Goal: Go to known website: Go to known website

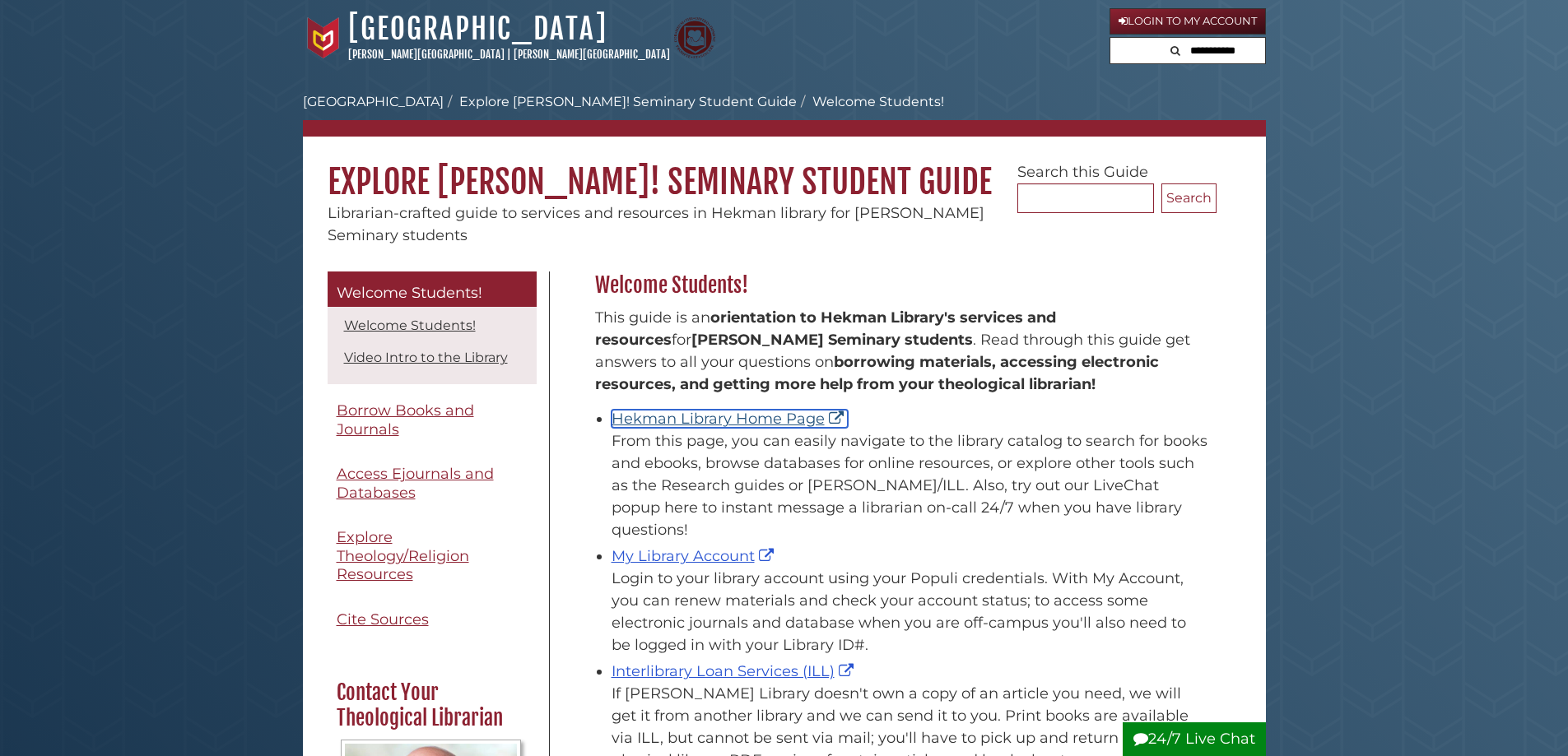
click at [729, 412] on link "Hekman Library Home Page" at bounding box center [730, 419] width 236 height 18
click at [754, 421] on link "Hekman Library Home Page" at bounding box center [730, 419] width 236 height 18
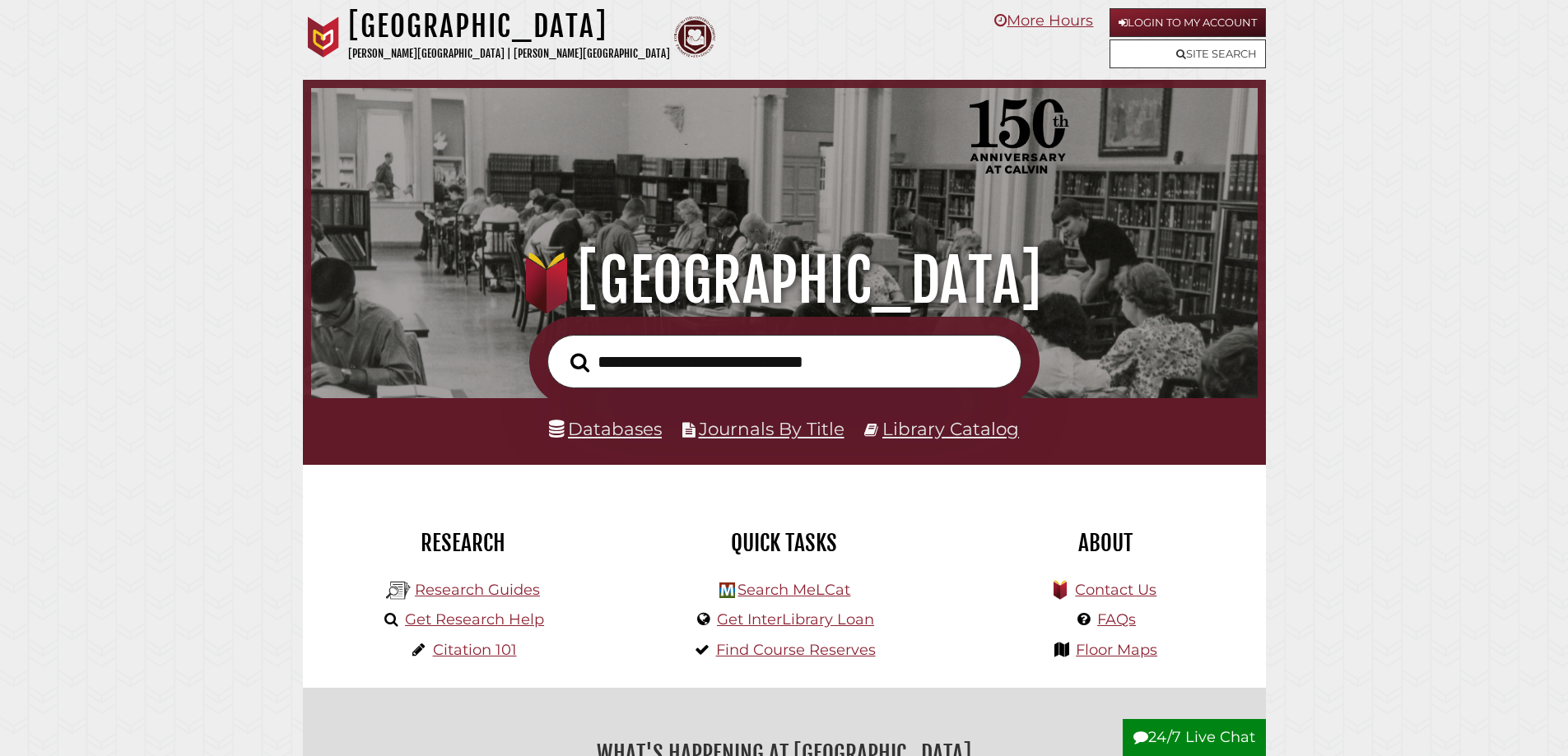
scroll to position [313, 938]
click at [1182, 27] on link "Login to My Account" at bounding box center [1187, 22] width 156 height 29
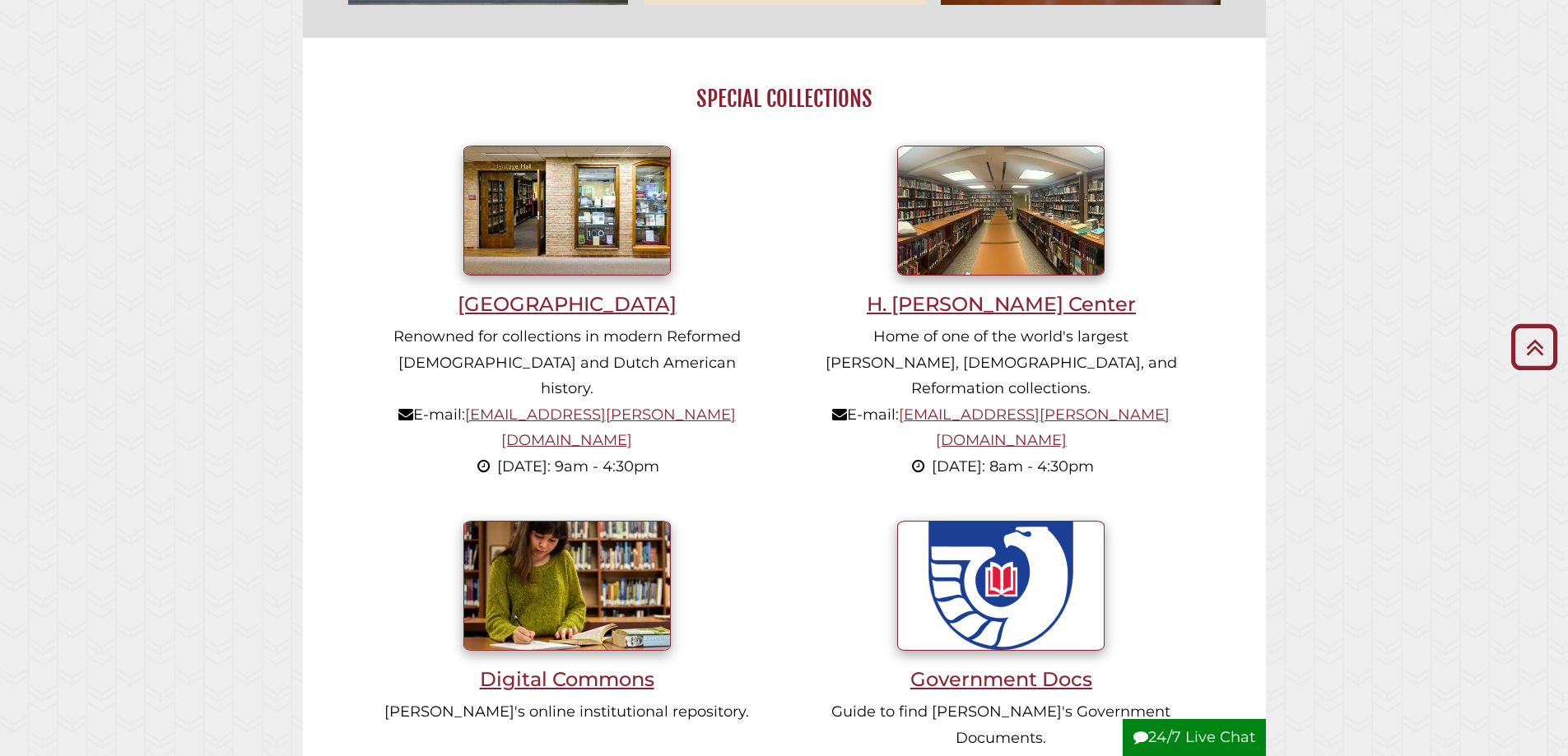
scroll to position [1070, 0]
